Goal: Find specific page/section: Find specific page/section

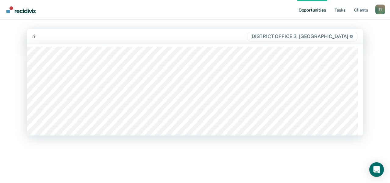
type input "ric"
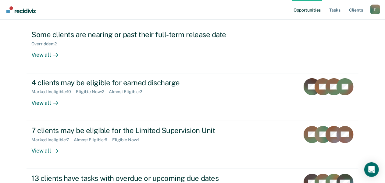
scroll to position [72, 0]
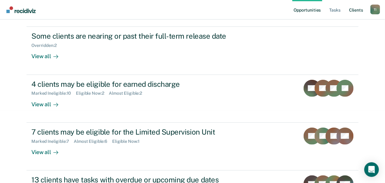
click at [355, 13] on link "Client s" at bounding box center [355, 9] width 16 height 19
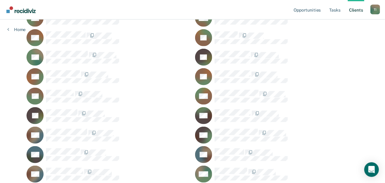
scroll to position [229, 0]
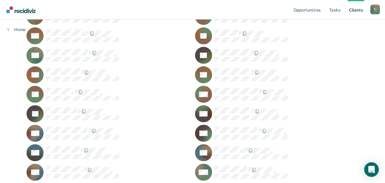
drag, startPoint x: 384, startPoint y: 69, endPoint x: 385, endPoint y: 72, distance: 3.7
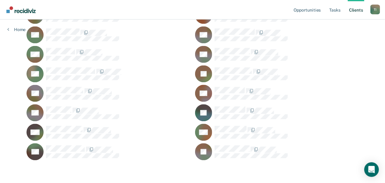
scroll to position [227, 0]
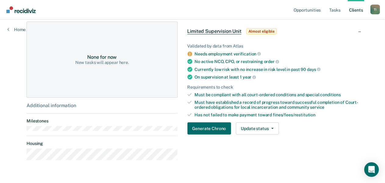
scroll to position [153, 0]
